Goal: Book appointment/travel/reservation

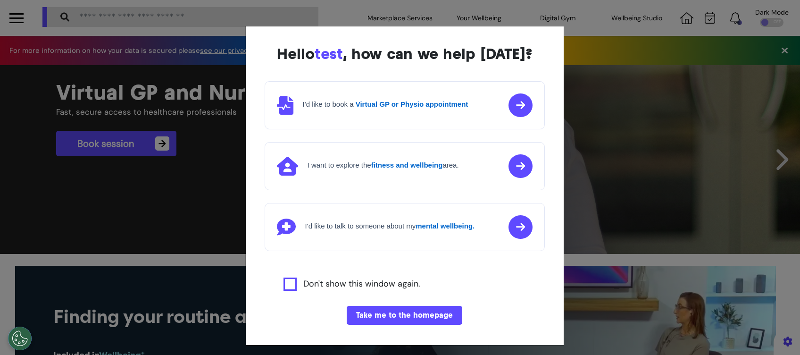
scroll to position [0, 400]
click at [423, 317] on button "Take me to the homepage" at bounding box center [405, 315] width 116 height 19
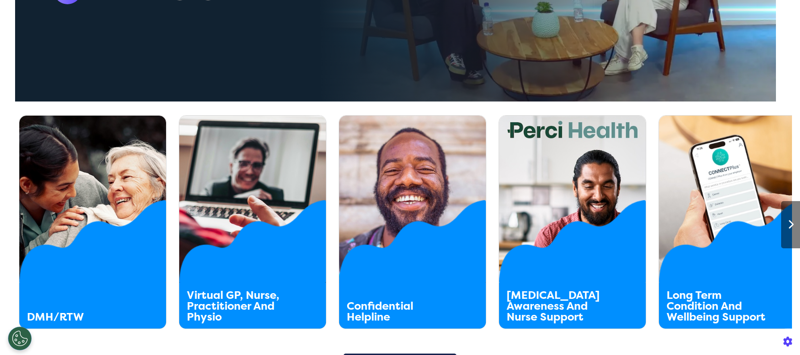
scroll to position [503, 0]
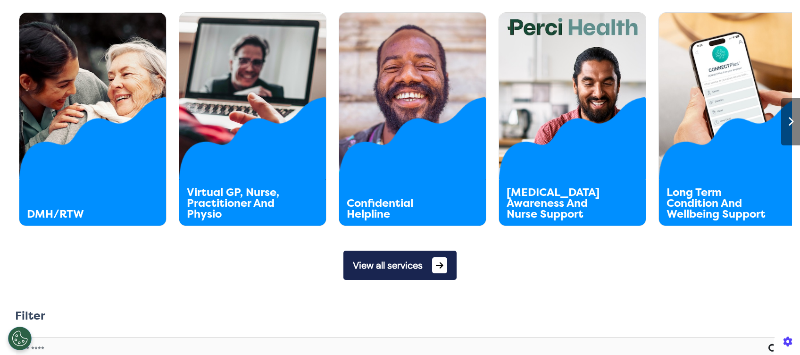
click at [427, 268] on button "View all services" at bounding box center [400, 265] width 113 height 29
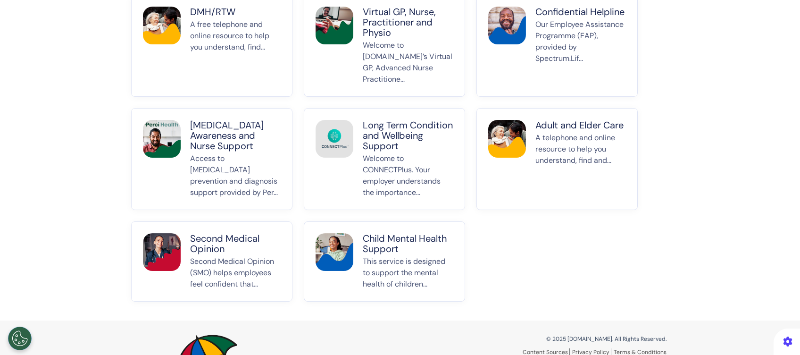
scroll to position [189, 0]
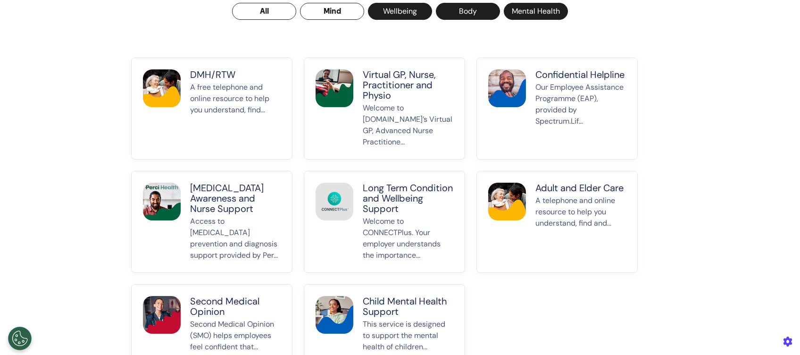
click at [322, 11] on button "Mind" at bounding box center [332, 11] width 64 height 17
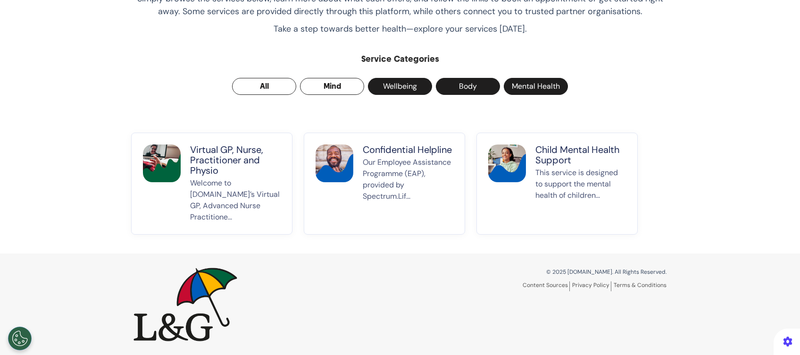
click at [253, 86] on button "All" at bounding box center [264, 86] width 64 height 17
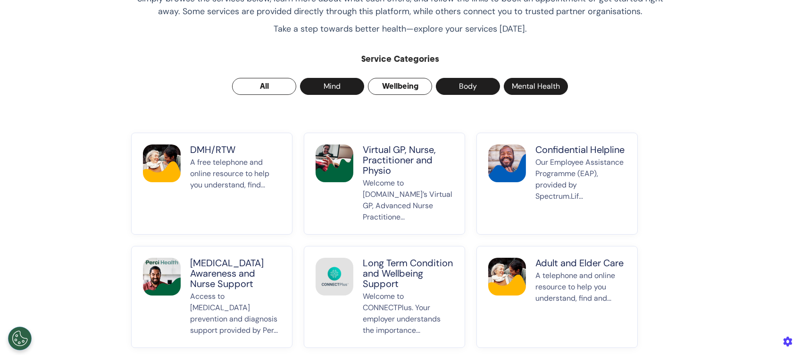
click at [390, 85] on button "Wellbeing" at bounding box center [400, 86] width 64 height 17
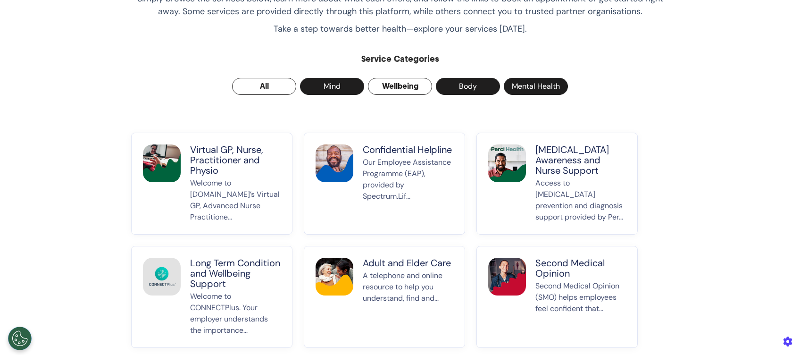
click at [261, 84] on button "All" at bounding box center [264, 86] width 64 height 17
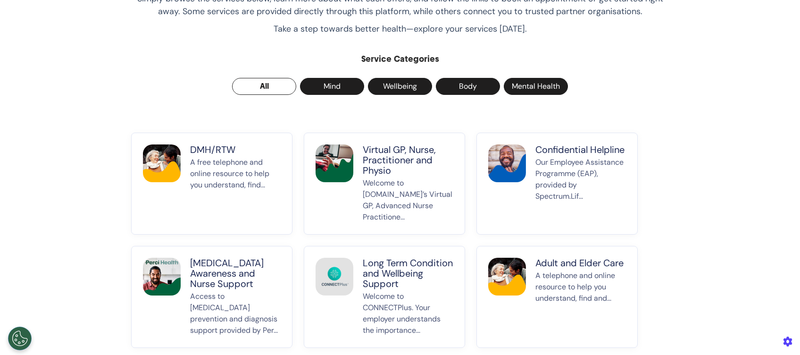
click at [404, 156] on p "Virtual GP, Nurse, Practitioner and Physio" at bounding box center [408, 159] width 91 height 31
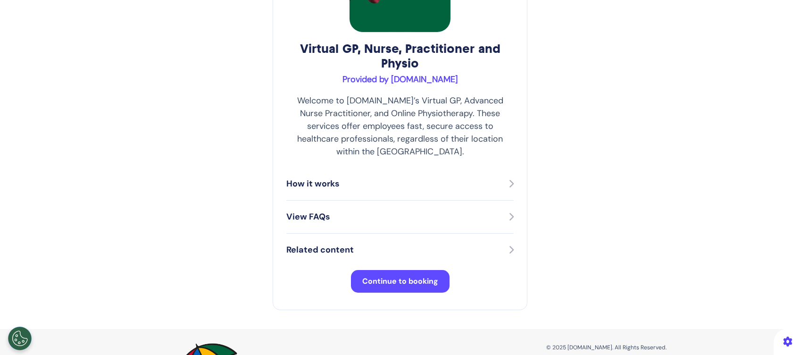
scroll to position [73, 0]
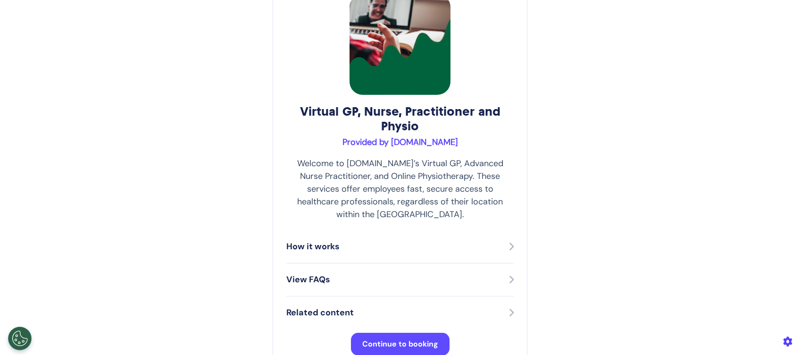
click at [378, 339] on span "Continue to booking" at bounding box center [400, 344] width 76 height 10
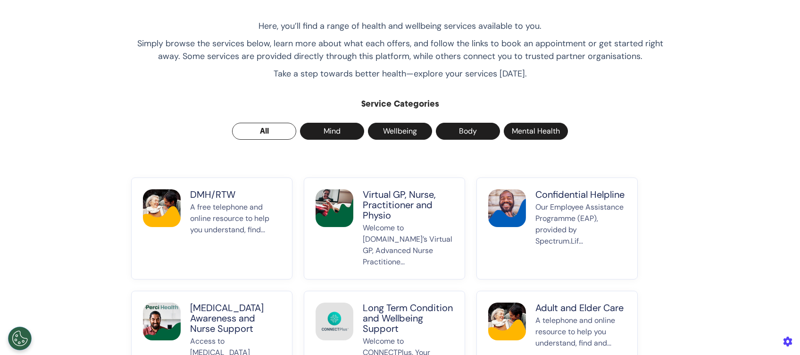
scroll to position [126, 0]
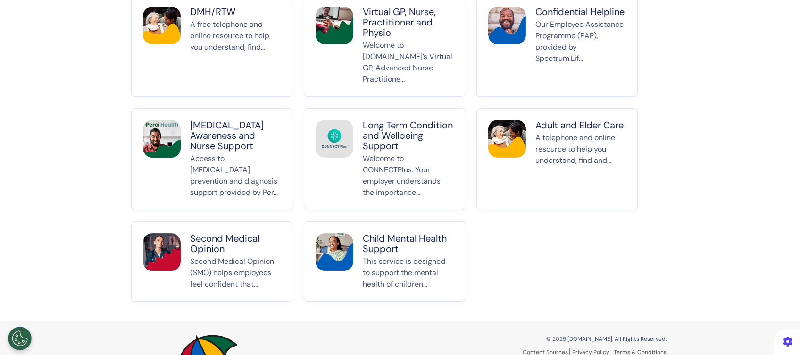
click at [352, 235] on button "Child Mental Health Support This service is designed to support the mental heal…" at bounding box center [384, 261] width 161 height 80
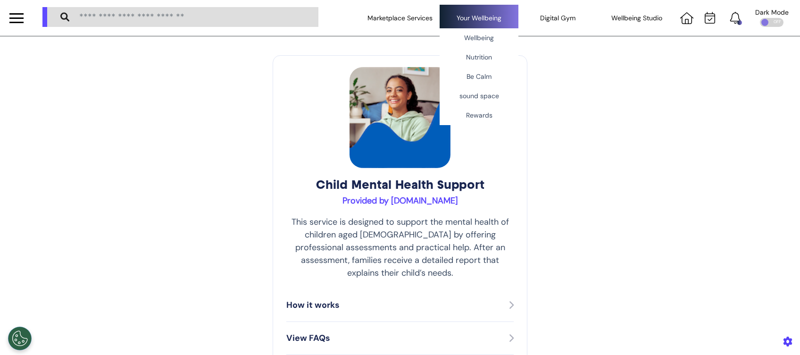
click at [483, 19] on div "Your Wellbeing Wellbeing Nutrition Be Calm sound space Rewards" at bounding box center [479, 18] width 79 height 26
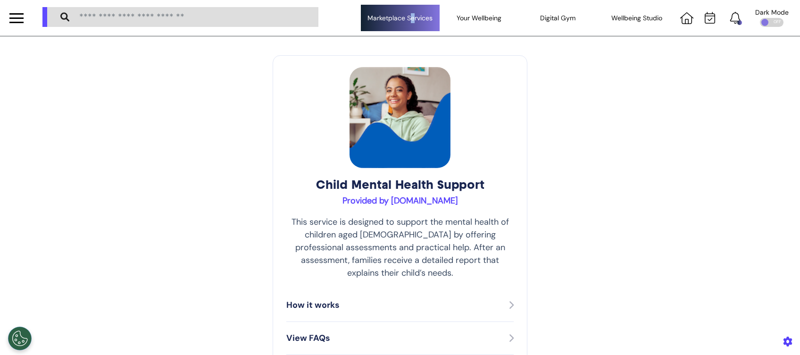
drag, startPoint x: 483, startPoint y: 19, endPoint x: 404, endPoint y: 23, distance: 79.8
click at [404, 23] on div "Marketplace Services" at bounding box center [400, 18] width 79 height 26
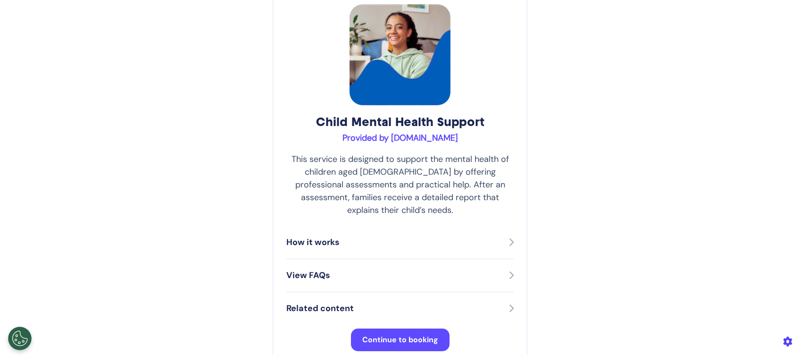
click at [414, 335] on span "Continue to booking" at bounding box center [400, 340] width 76 height 10
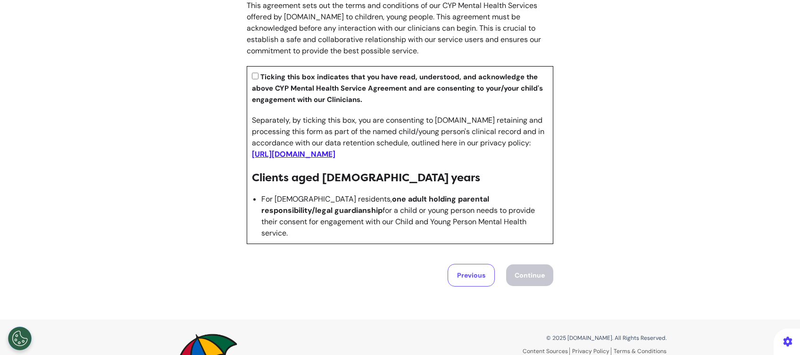
scroll to position [1122, 0]
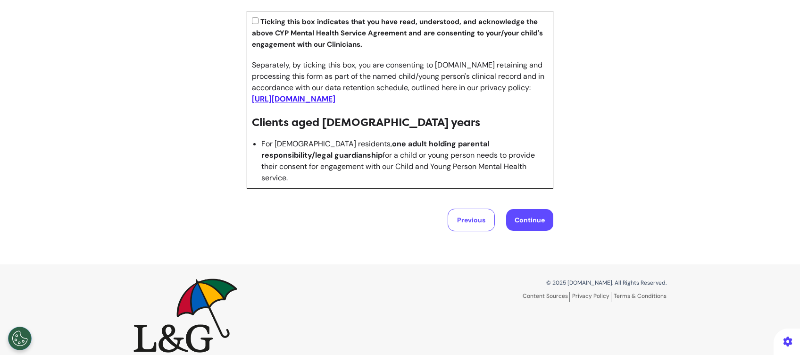
click at [524, 209] on button "Continue" at bounding box center [529, 220] width 47 height 22
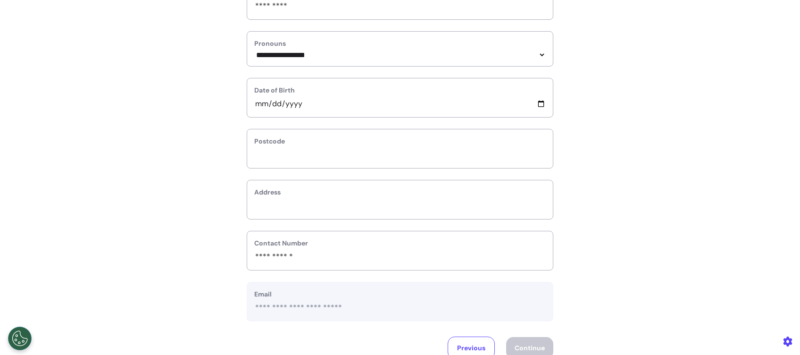
scroll to position [0, 0]
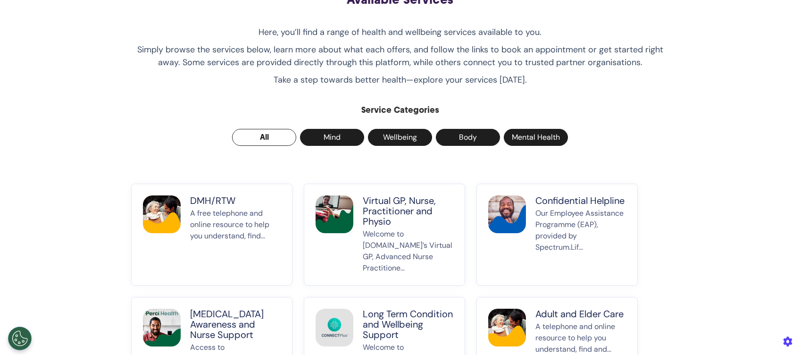
scroll to position [126, 0]
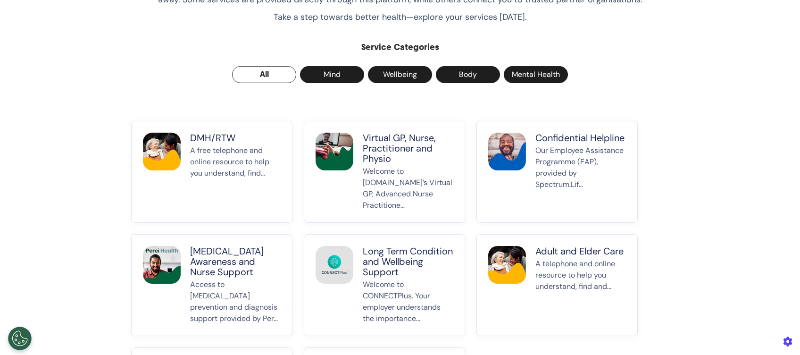
click at [554, 134] on p "Confidential Helpline" at bounding box center [581, 138] width 91 height 10
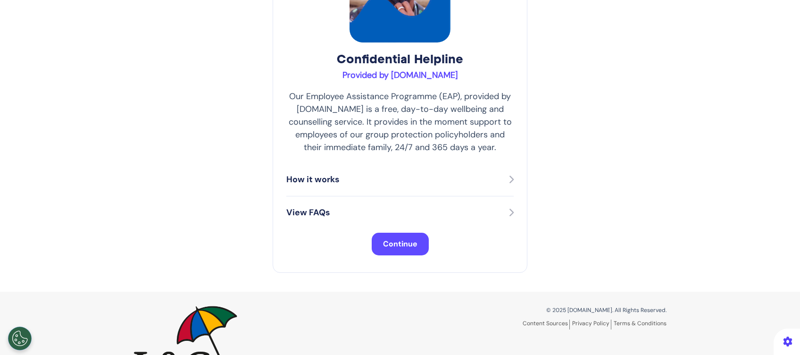
click at [393, 250] on button "Continue" at bounding box center [400, 244] width 57 height 23
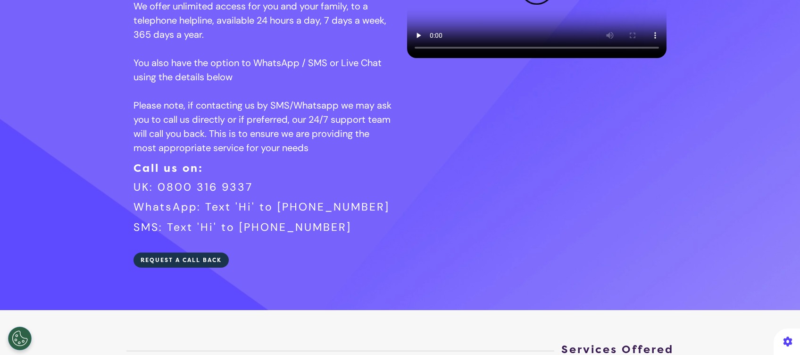
scroll to position [189, 0]
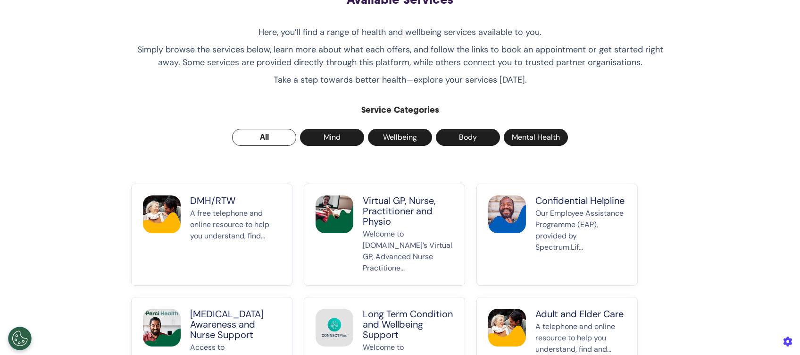
click at [390, 196] on p "Virtual GP, Nurse, Practitioner and Physio" at bounding box center [408, 210] width 91 height 31
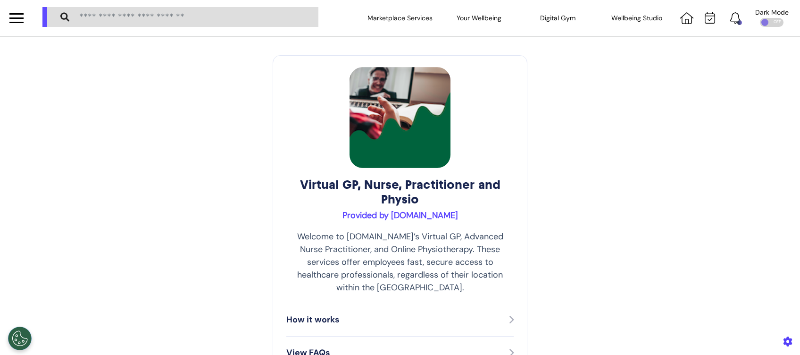
scroll to position [189, 0]
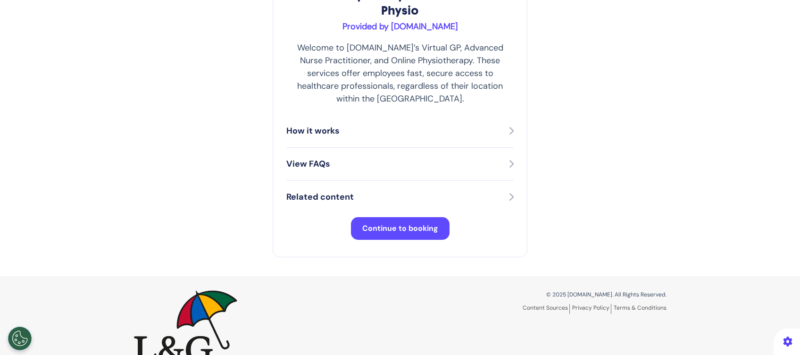
click at [389, 228] on div "Virtual GP, Nurse, Practitioner and Physio Provided by [DOMAIN_NAME] Welcome to…" at bounding box center [400, 61] width 255 height 391
click at [407, 223] on span "Continue to booking" at bounding box center [400, 228] width 76 height 10
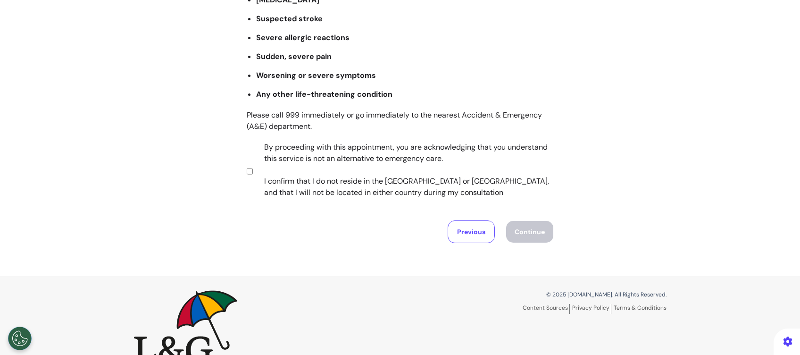
scroll to position [189, 0]
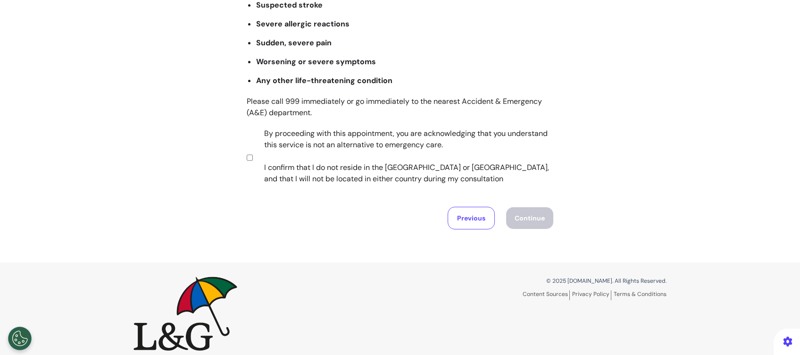
click at [257, 162] on section "By proceeding with this appointment, you are acknowledging that you understand …" at bounding box center [398, 157] width 303 height 59
click at [515, 212] on button "Continue" at bounding box center [529, 218] width 47 height 22
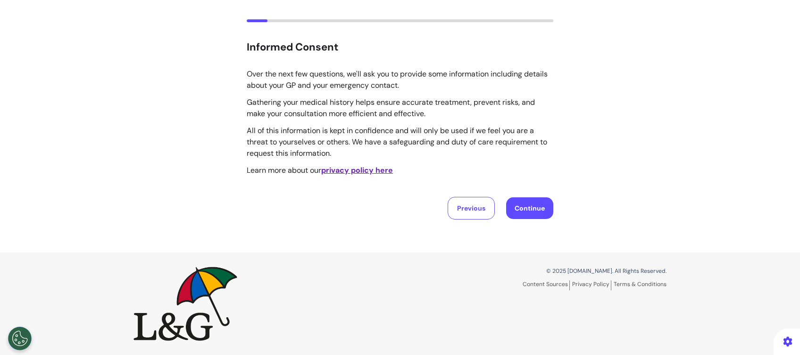
scroll to position [0, 0]
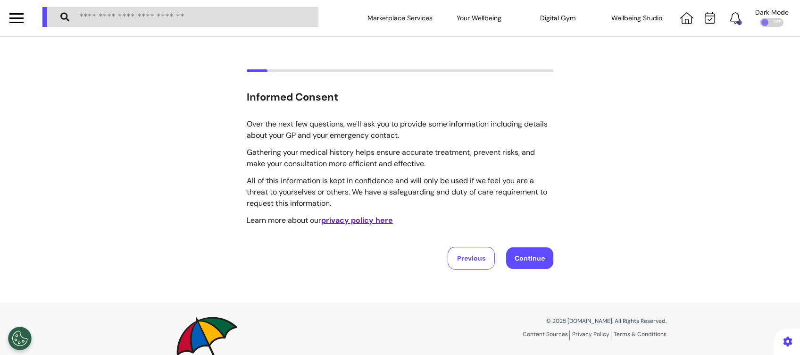
click at [531, 266] on button "Continue" at bounding box center [529, 258] width 47 height 22
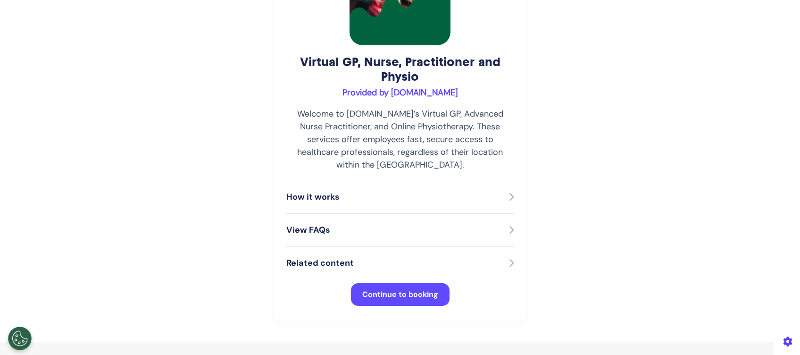
scroll to position [126, 0]
